Goal: Information Seeking & Learning: Learn about a topic

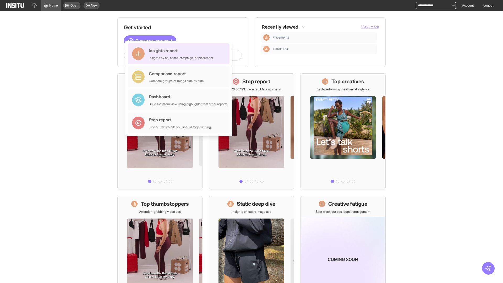
click at [180, 54] on div "Insights report Insights by ad, adset, campaign, or placement" at bounding box center [181, 53] width 64 height 13
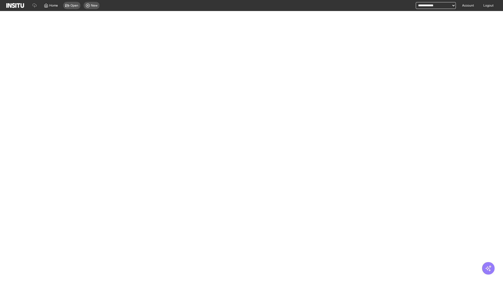
select select "**"
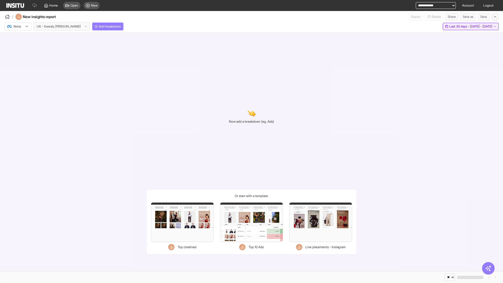
click at [460, 26] on span "Last 30 days - [DATE] - [DATE]" at bounding box center [470, 26] width 43 height 4
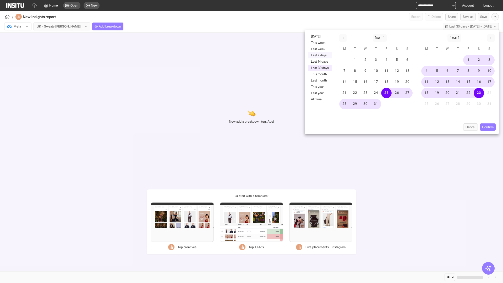
click at [319, 55] on button "Last 7 days" at bounding box center [320, 55] width 24 height 6
